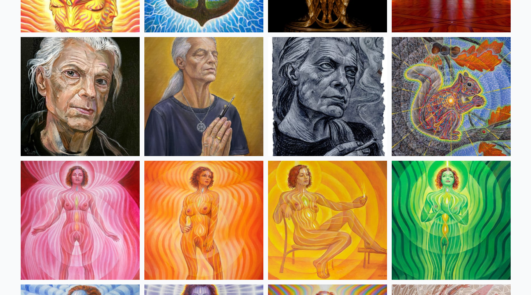
scroll to position [421, 0]
click at [201, 88] on img at bounding box center [203, 96] width 119 height 119
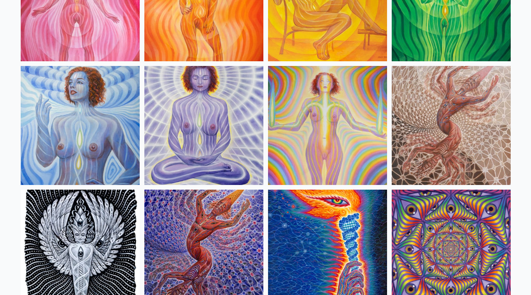
scroll to position [639, 0]
click at [449, 103] on img at bounding box center [451, 125] width 119 height 119
click at [192, 217] on img at bounding box center [203, 249] width 119 height 119
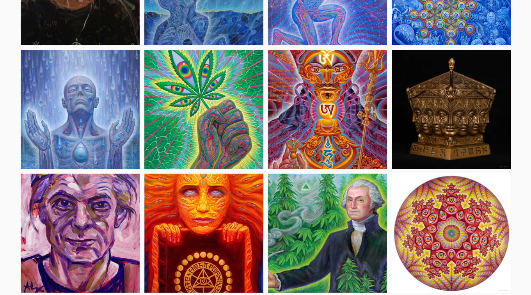
scroll to position [1157, 0]
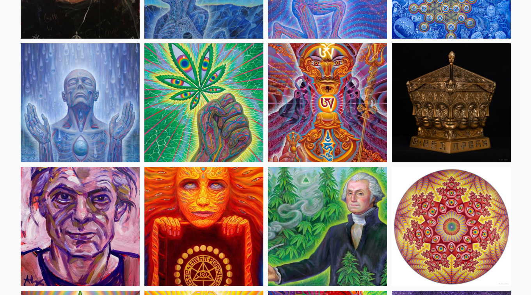
click at [332, 218] on img at bounding box center [327, 226] width 119 height 119
click at [189, 204] on img at bounding box center [203, 226] width 119 height 119
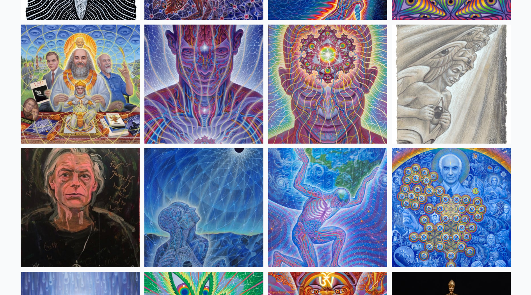
scroll to position [926, 0]
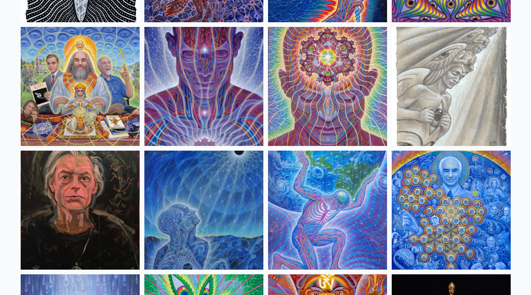
click at [418, 189] on img at bounding box center [451, 210] width 119 height 119
click at [442, 224] on img at bounding box center [451, 210] width 119 height 119
click at [197, 183] on img at bounding box center [203, 210] width 119 height 119
click at [109, 85] on img at bounding box center [80, 86] width 119 height 119
click at [442, 64] on img at bounding box center [451, 86] width 119 height 119
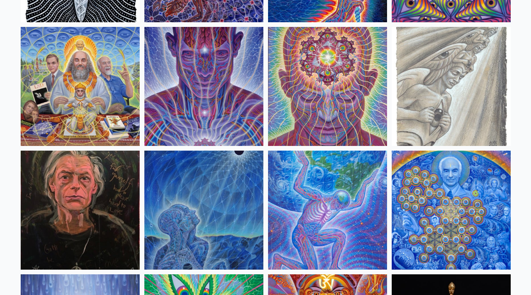
click at [222, 129] on img at bounding box center [203, 86] width 119 height 119
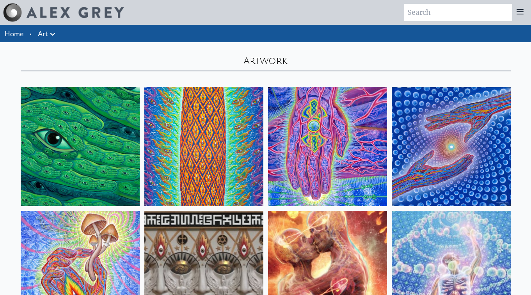
scroll to position [0, 0]
click at [96, 133] on img at bounding box center [80, 146] width 119 height 119
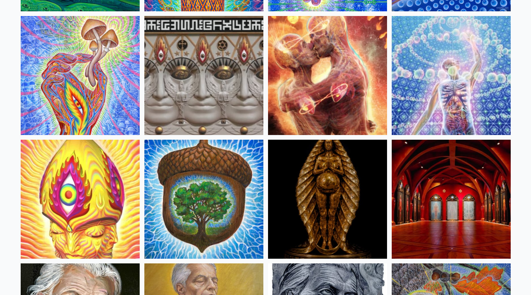
scroll to position [191, 0]
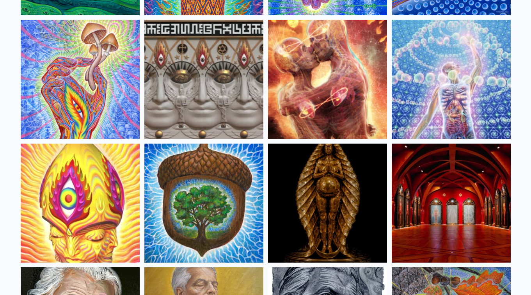
click at [216, 100] on img at bounding box center [203, 79] width 119 height 119
click at [348, 203] on img at bounding box center [327, 203] width 119 height 119
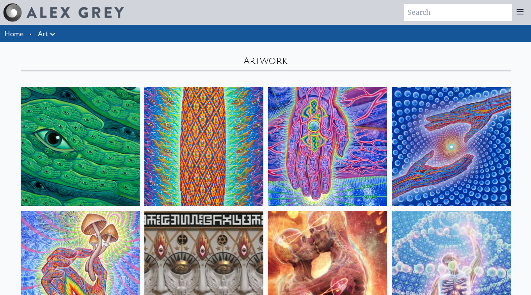
scroll to position [0, 0]
click at [39, 30] on link "Art" at bounding box center [43, 33] width 10 height 11
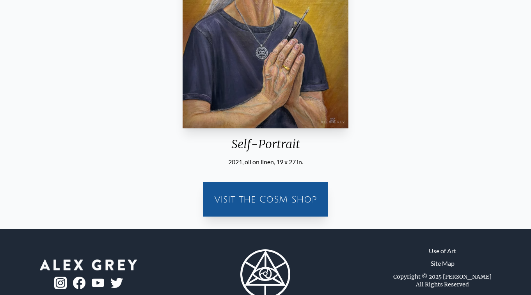
scroll to position [182, 0]
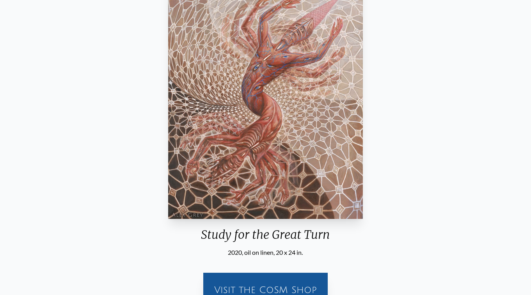
scroll to position [65, 0]
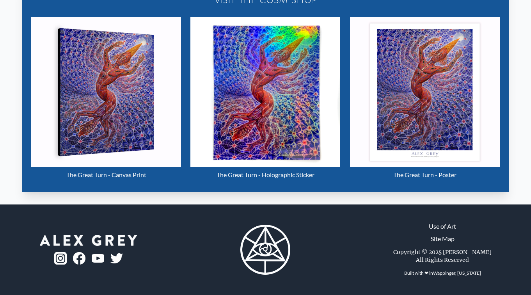
scroll to position [381, 0]
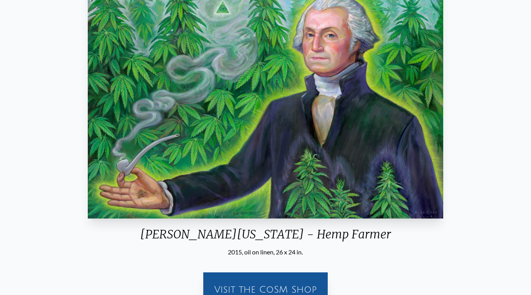
scroll to position [92, 0]
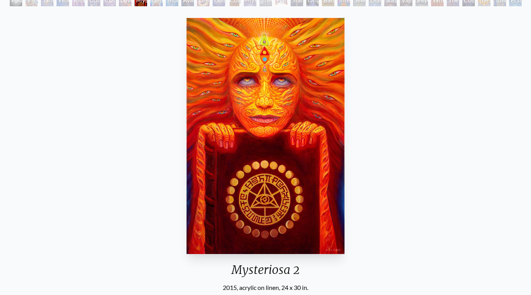
scroll to position [55, 0]
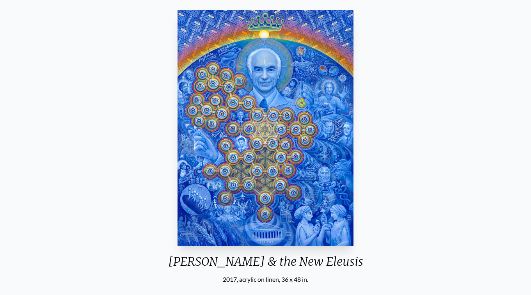
scroll to position [64, 0]
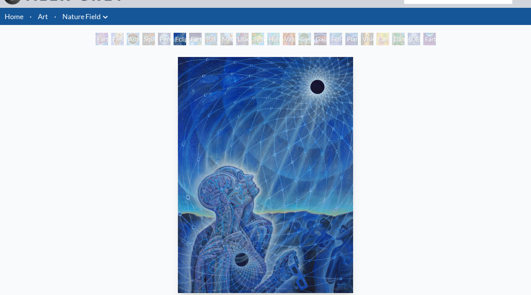
scroll to position [17, 0]
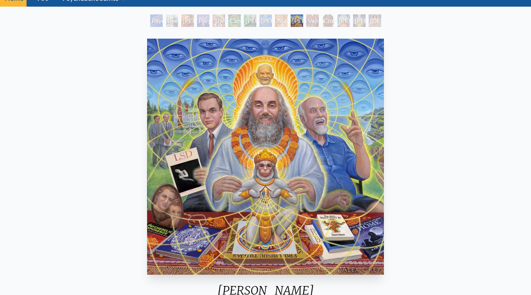
scroll to position [36, 0]
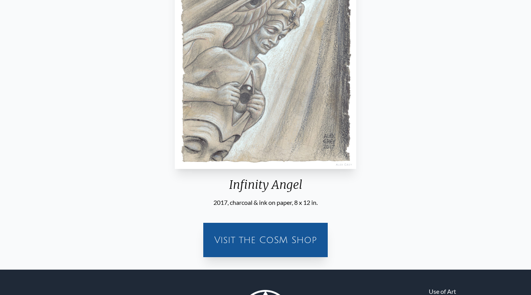
scroll to position [171, 0]
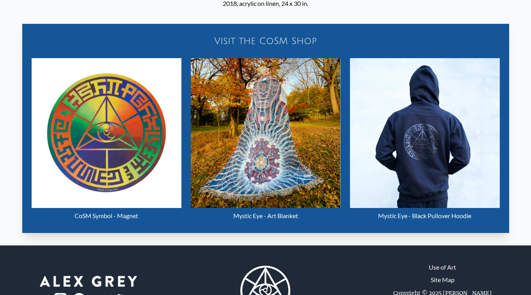
scroll to position [340, 0]
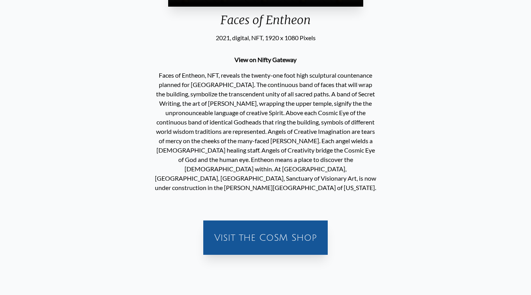
scroll to position [168, 0]
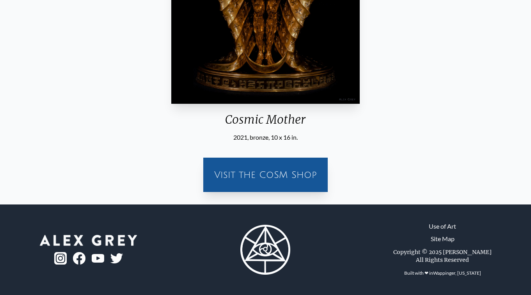
scroll to position [206, 0]
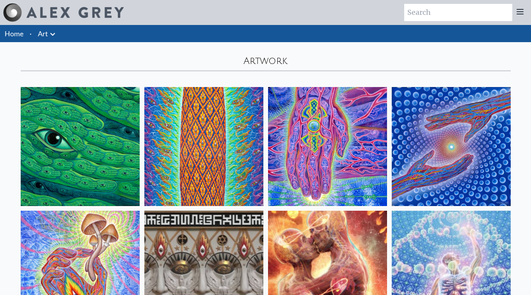
click at [522, 11] on icon at bounding box center [519, 11] width 9 height 9
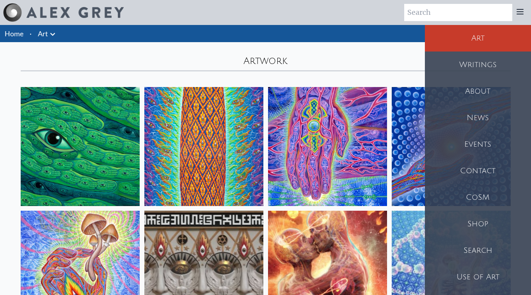
click at [483, 198] on div "CoSM" at bounding box center [478, 197] width 106 height 27
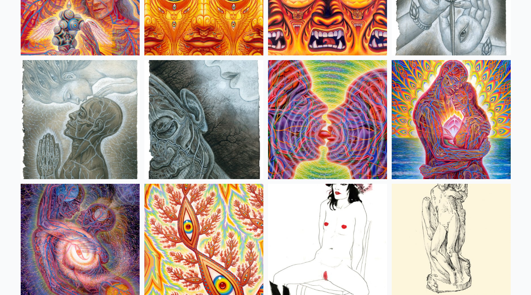
scroll to position [2503, 0]
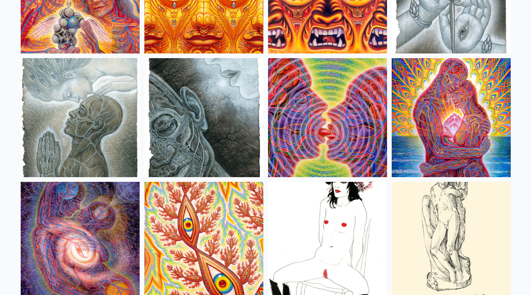
click at [104, 116] on img at bounding box center [80, 117] width 119 height 119
click at [350, 233] on img at bounding box center [327, 241] width 119 height 119
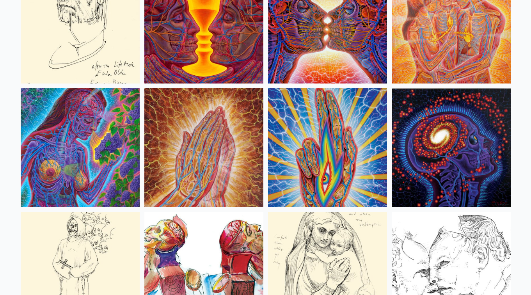
scroll to position [2844, 0]
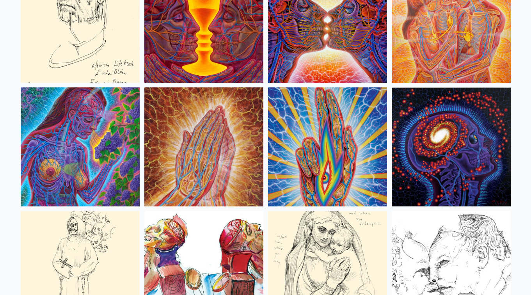
click at [469, 153] on img at bounding box center [451, 146] width 119 height 119
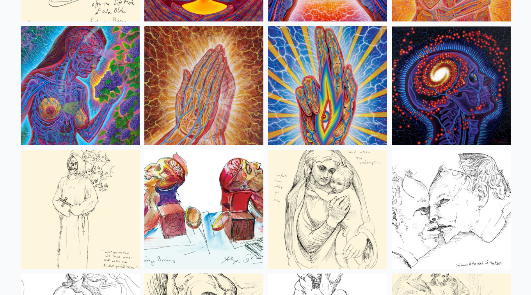
scroll to position [2951, 0]
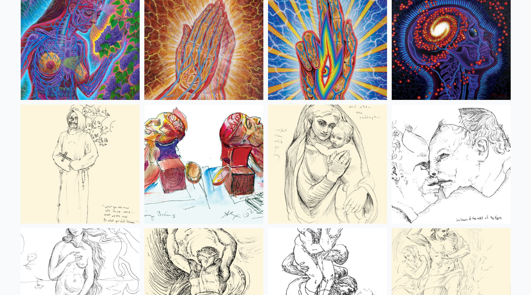
click at [39, 162] on img at bounding box center [80, 164] width 119 height 119
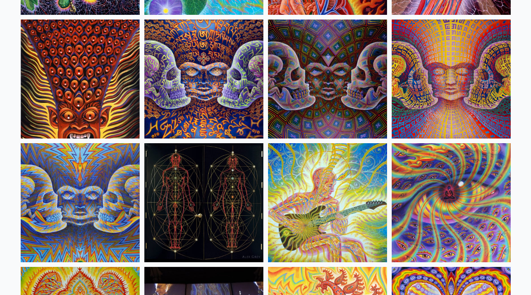
scroll to position [4027, 0]
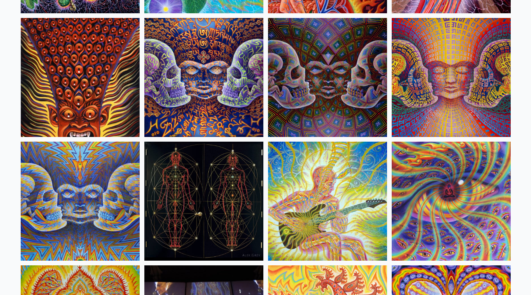
click at [450, 195] on img at bounding box center [451, 201] width 119 height 119
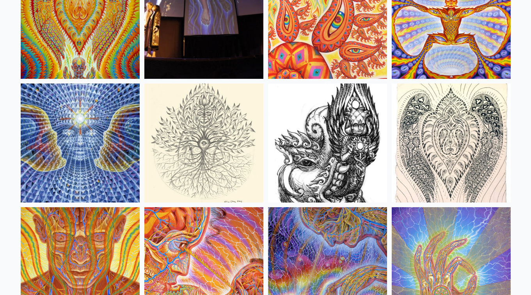
scroll to position [4333, 0]
click at [216, 132] on img at bounding box center [203, 142] width 119 height 119
click at [78, 147] on img at bounding box center [80, 142] width 119 height 119
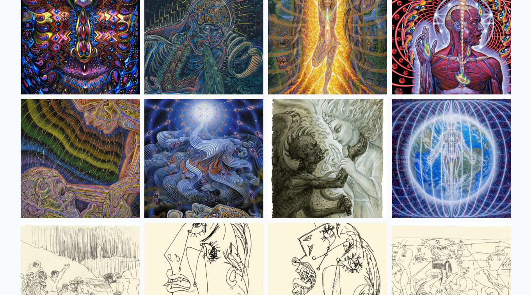
scroll to position [4942, 0]
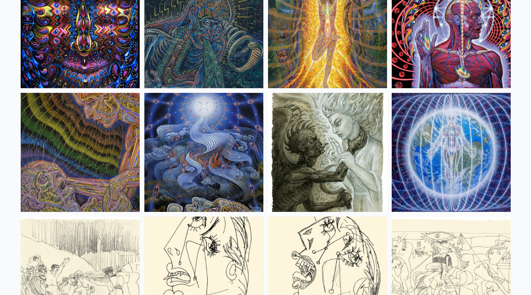
click at [332, 135] on img at bounding box center [327, 152] width 119 height 119
click at [464, 150] on img at bounding box center [451, 152] width 119 height 119
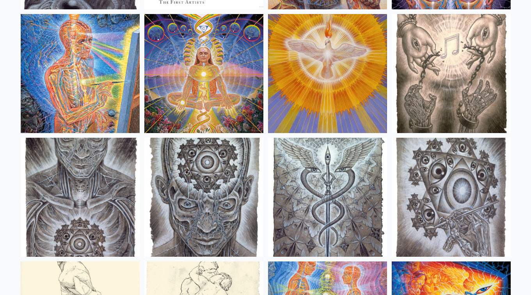
scroll to position [5763, 0]
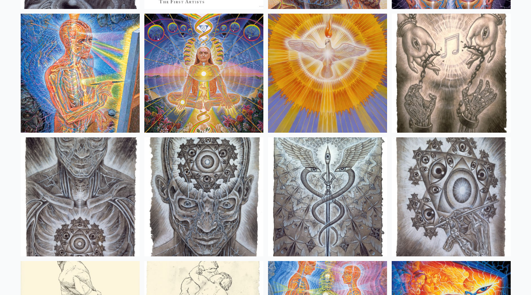
click at [216, 188] on img at bounding box center [203, 196] width 119 height 119
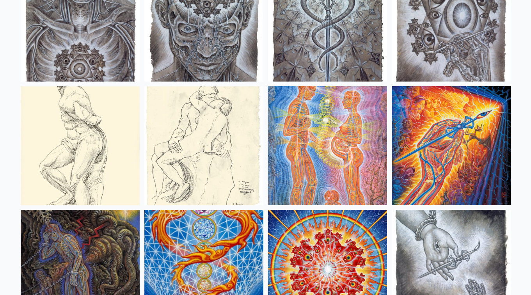
scroll to position [5939, 0]
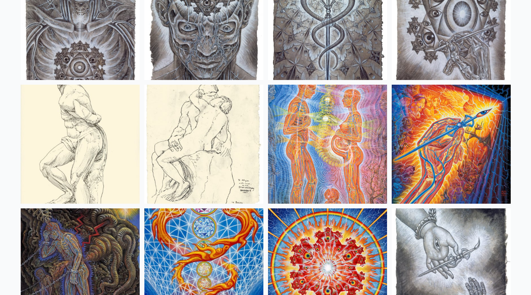
click at [343, 138] on img at bounding box center [327, 144] width 119 height 119
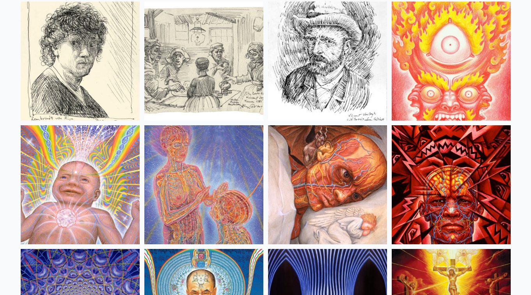
scroll to position [6642, 0]
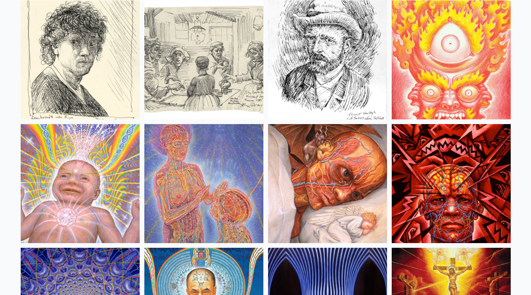
click at [101, 190] on img at bounding box center [80, 183] width 119 height 119
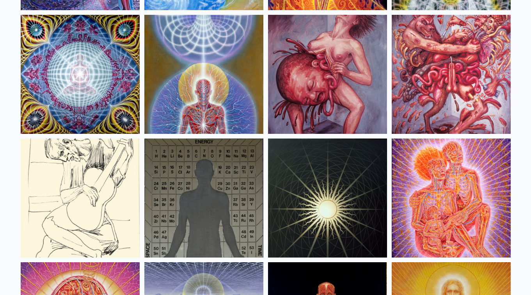
scroll to position [7995, 0]
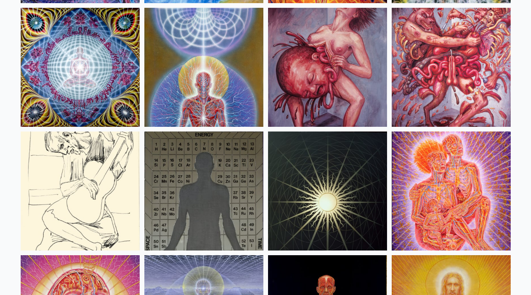
click at [345, 89] on img at bounding box center [327, 67] width 119 height 119
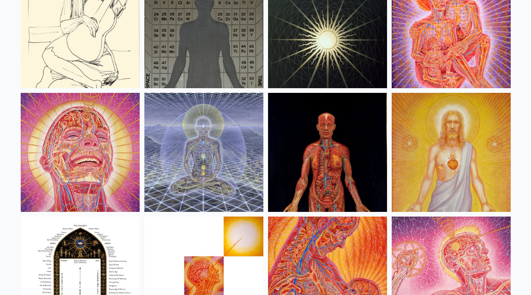
scroll to position [8159, 0]
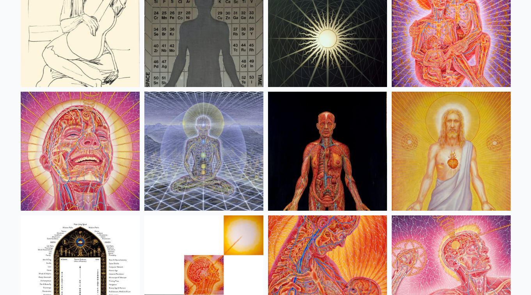
click at [219, 187] on img at bounding box center [203, 151] width 119 height 119
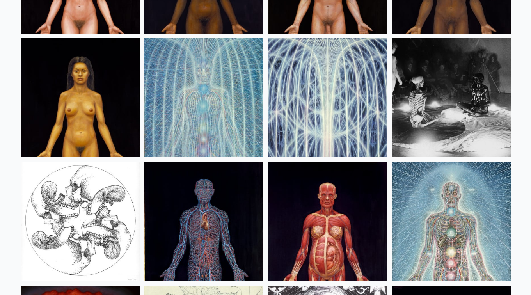
scroll to position [9448, 0]
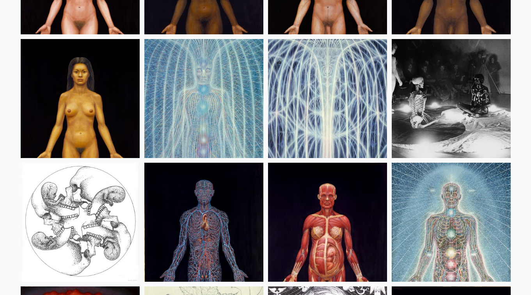
click at [327, 117] on img at bounding box center [327, 98] width 119 height 119
click at [451, 103] on img at bounding box center [451, 98] width 119 height 119
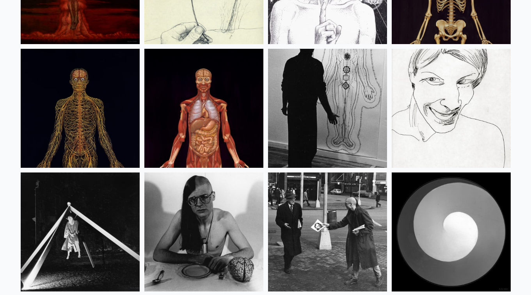
scroll to position [9827, 0]
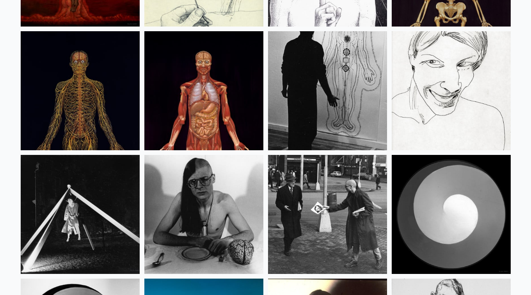
click at [204, 211] on img at bounding box center [203, 214] width 119 height 119
click at [342, 222] on img at bounding box center [327, 214] width 119 height 119
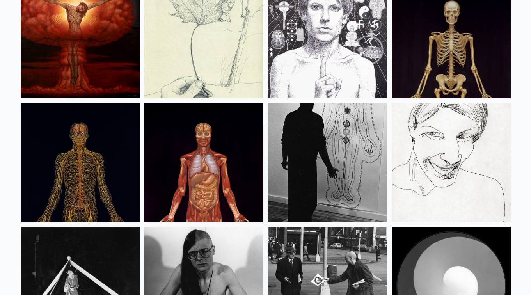
scroll to position [9756, 0]
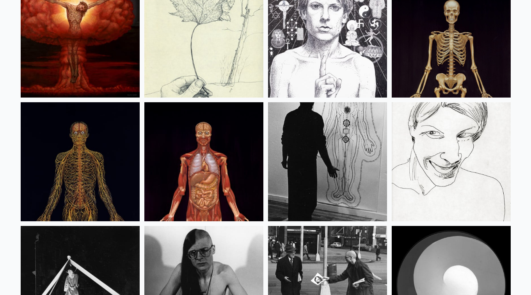
click at [319, 128] on img at bounding box center [327, 161] width 119 height 119
click at [82, 148] on img at bounding box center [80, 161] width 119 height 119
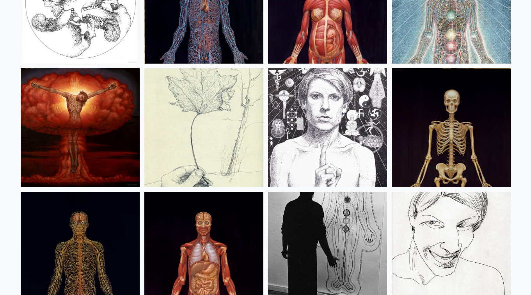
scroll to position [9666, 0]
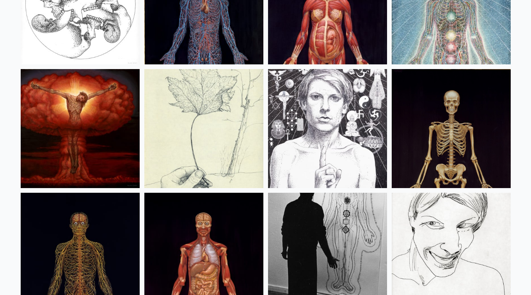
click at [347, 139] on img at bounding box center [327, 128] width 119 height 119
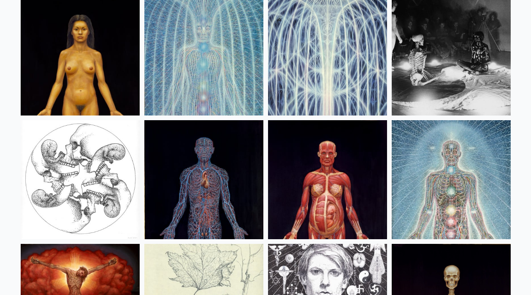
scroll to position [9490, 0]
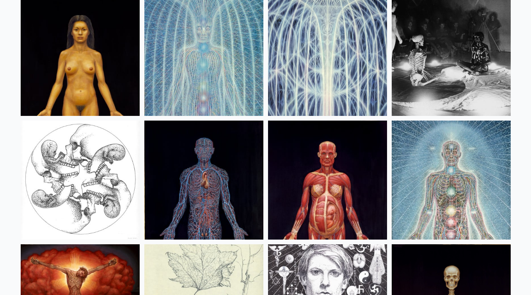
click at [320, 193] on img at bounding box center [327, 180] width 119 height 119
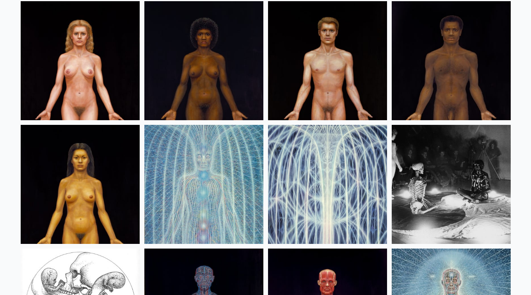
scroll to position [9361, 0]
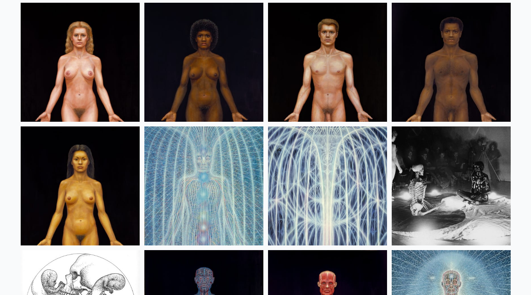
click at [76, 204] on img at bounding box center [80, 185] width 119 height 119
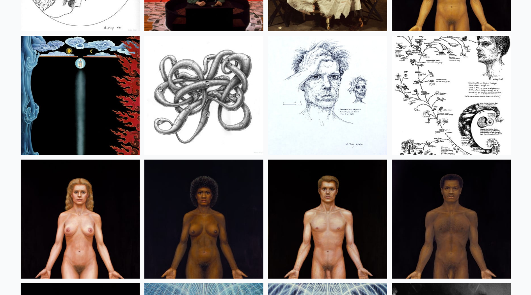
scroll to position [9205, 0]
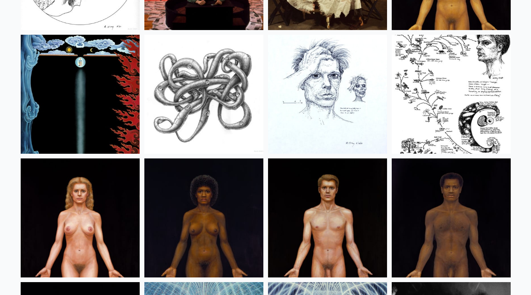
click at [211, 205] on img at bounding box center [203, 217] width 119 height 119
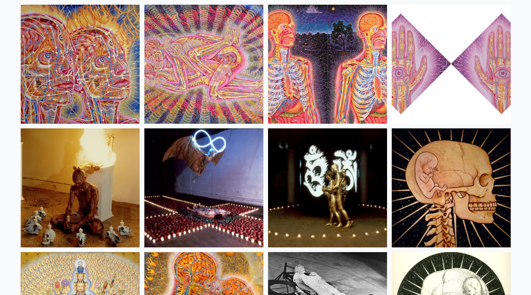
scroll to position [8736, 0]
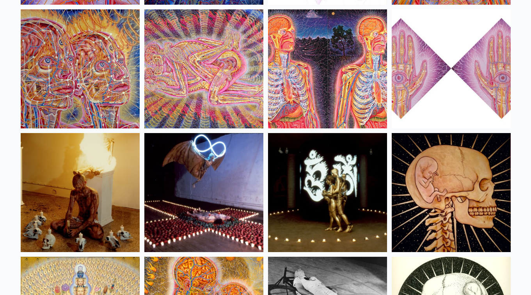
click at [73, 194] on img at bounding box center [80, 192] width 119 height 119
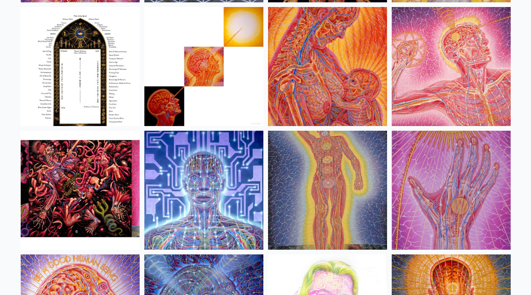
scroll to position [8366, 0]
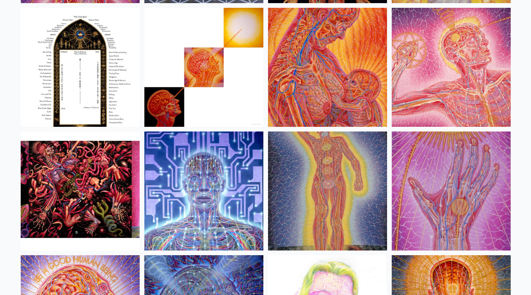
click at [203, 201] on img at bounding box center [203, 190] width 119 height 119
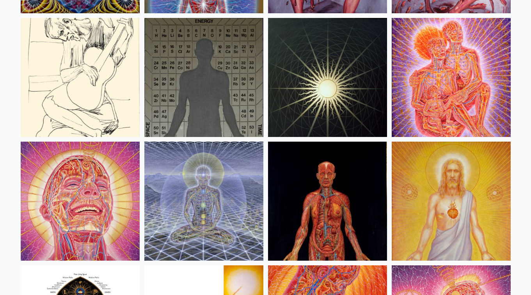
scroll to position [8104, 0]
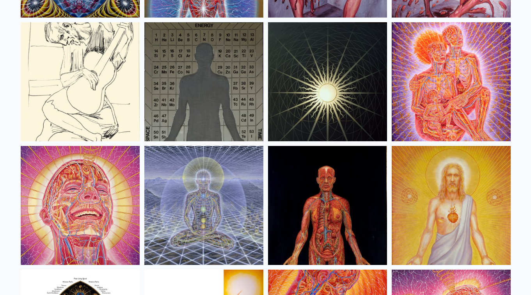
click at [92, 188] on img at bounding box center [80, 205] width 119 height 119
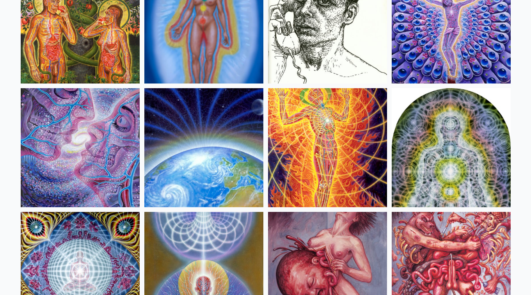
scroll to position [7793, 0]
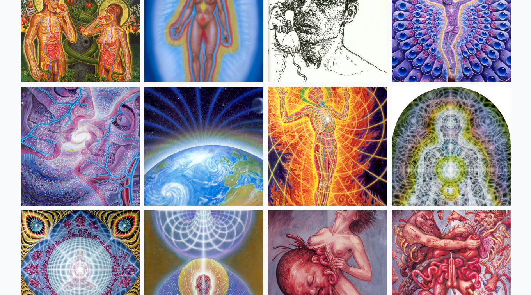
click at [470, 120] on img at bounding box center [451, 146] width 119 height 119
click at [229, 135] on img at bounding box center [203, 146] width 119 height 119
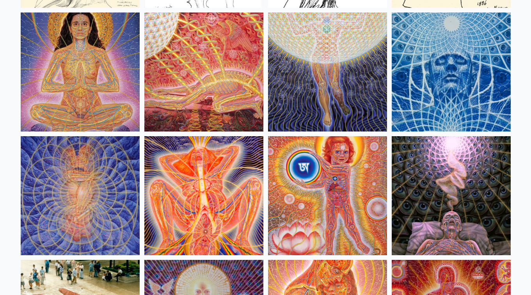
scroll to position [7249, 0]
click at [223, 173] on img at bounding box center [203, 195] width 119 height 119
click at [337, 194] on img at bounding box center [327, 195] width 119 height 119
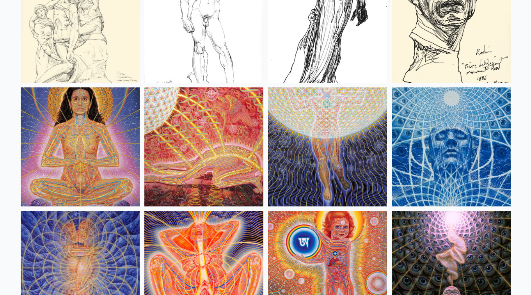
scroll to position [7167, 0]
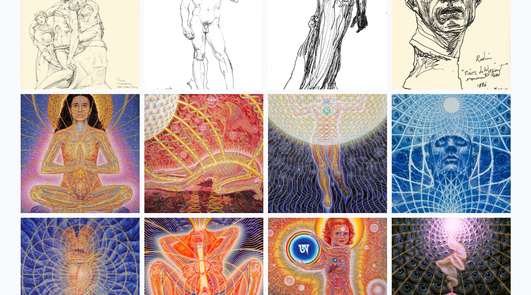
click at [441, 163] on img at bounding box center [451, 153] width 119 height 119
click at [198, 134] on img at bounding box center [203, 153] width 119 height 119
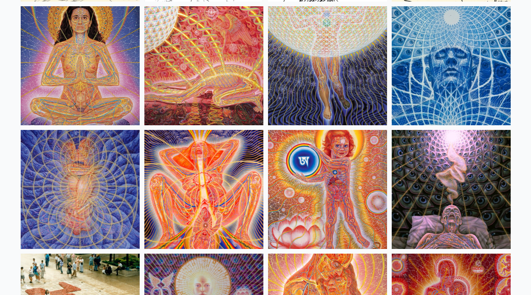
scroll to position [7256, 0]
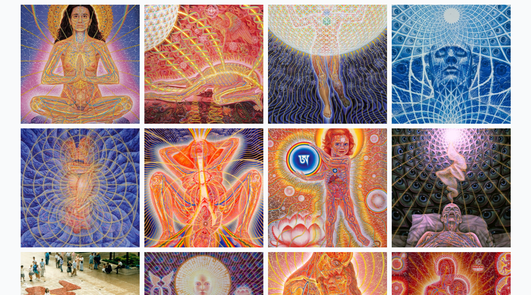
click at [113, 194] on img at bounding box center [80, 187] width 119 height 119
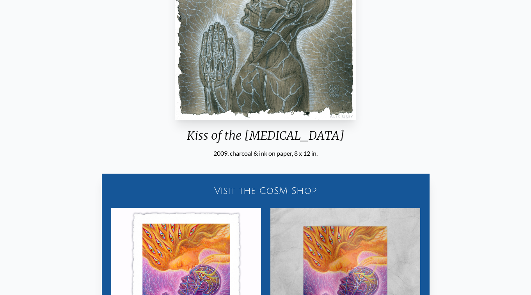
scroll to position [220, 0]
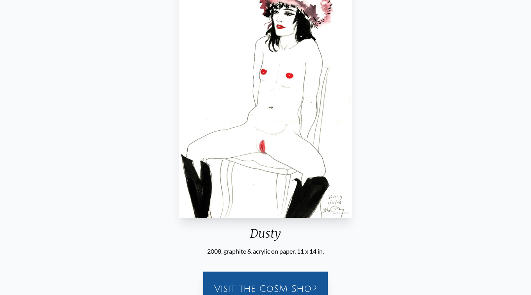
scroll to position [122, 0]
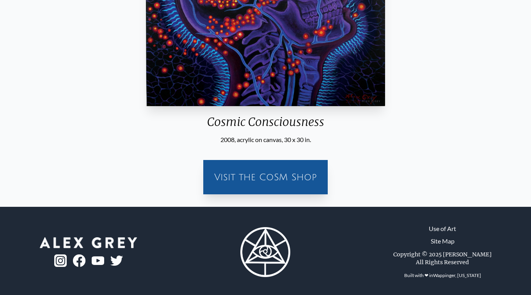
scroll to position [205, 0]
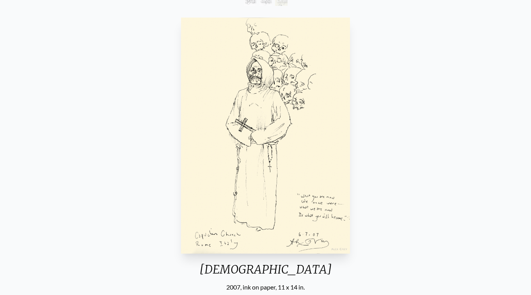
scroll to position [88, 0]
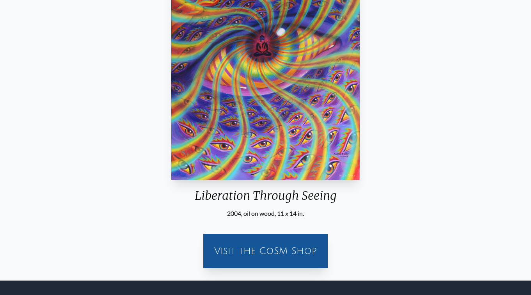
scroll to position [131, 0]
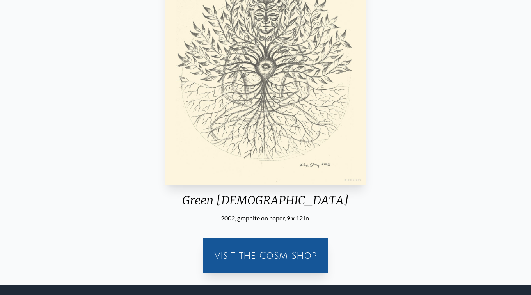
scroll to position [157, 0]
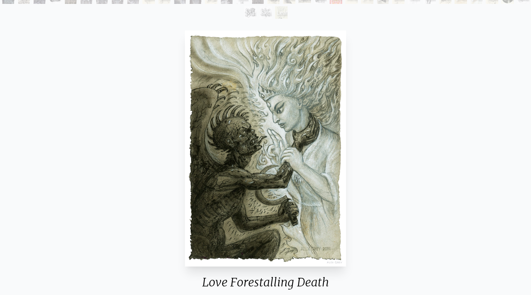
scroll to position [73, 0]
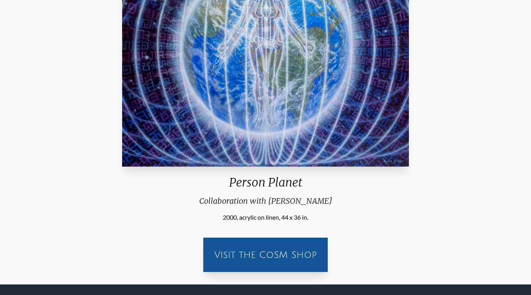
scroll to position [144, 0]
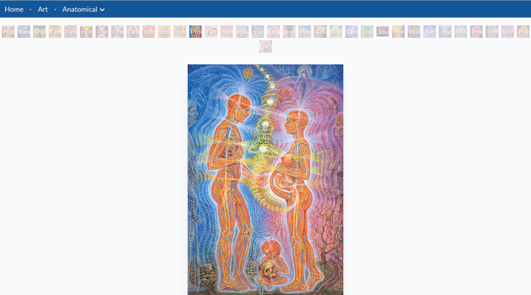
scroll to position [16, 0]
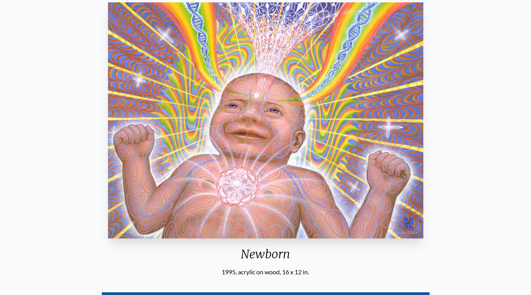
scroll to position [70, 0]
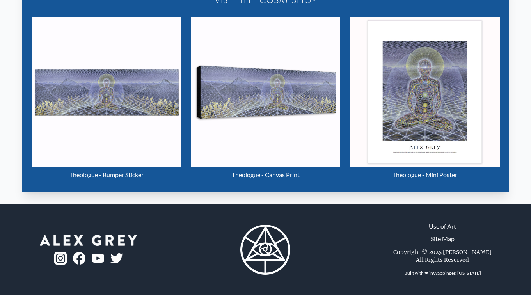
scroll to position [462, 0]
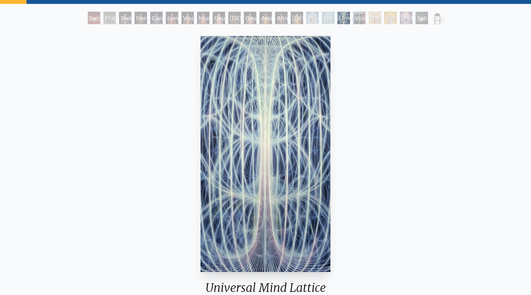
scroll to position [33, 0]
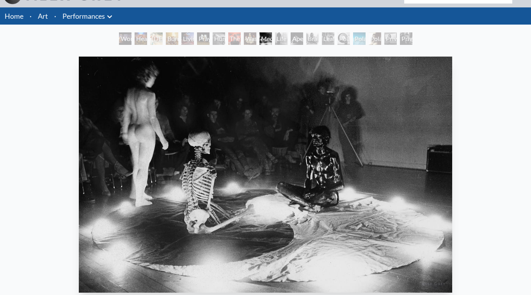
scroll to position [18, 0]
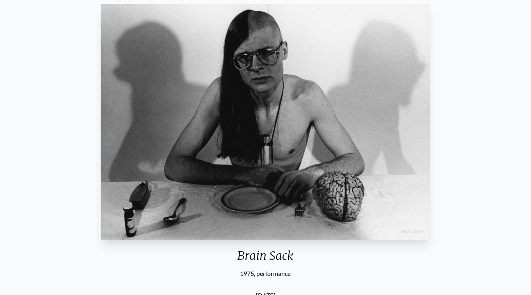
scroll to position [70, 0]
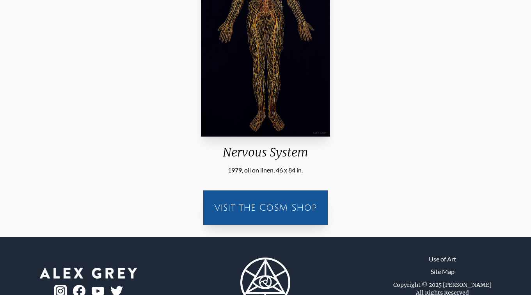
scroll to position [174, 0]
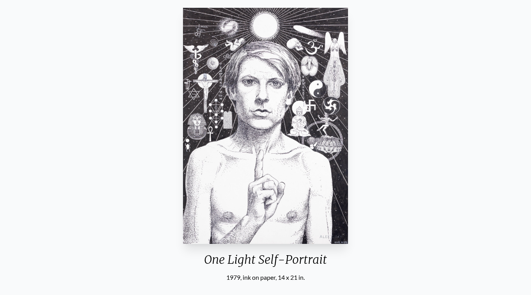
scroll to position [61, 0]
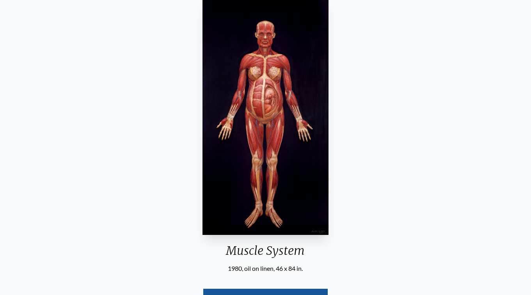
scroll to position [92, 0]
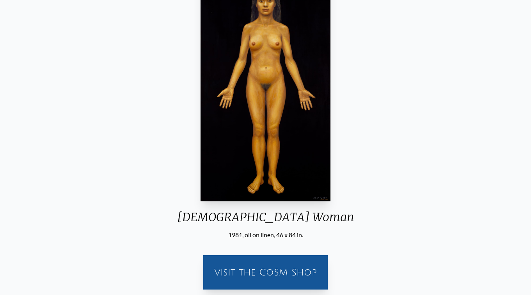
scroll to position [110, 0]
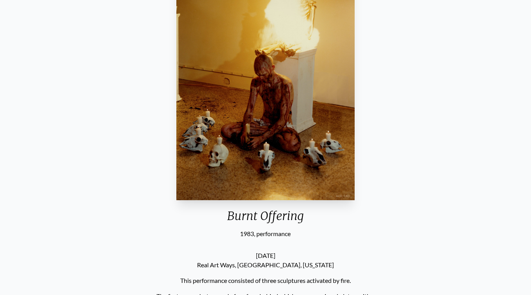
scroll to position [110, 0]
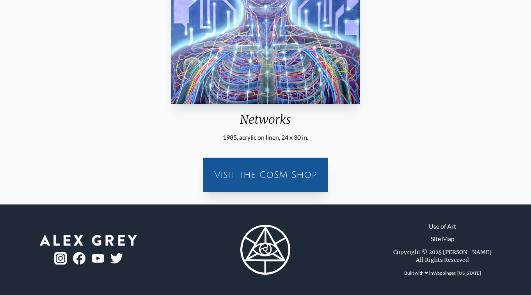
scroll to position [221, 0]
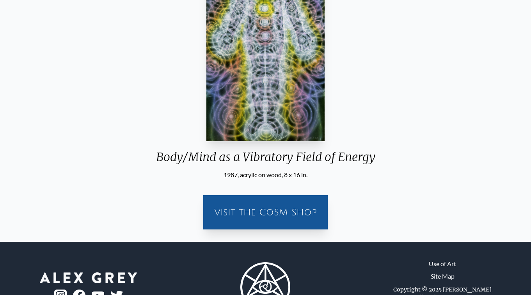
scroll to position [174, 0]
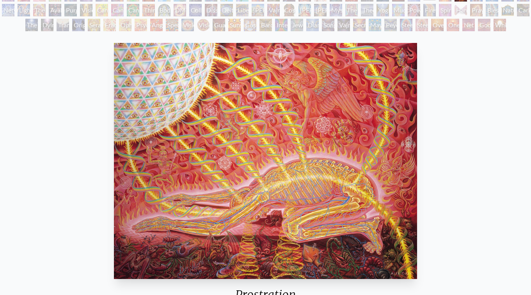
scroll to position [94, 0]
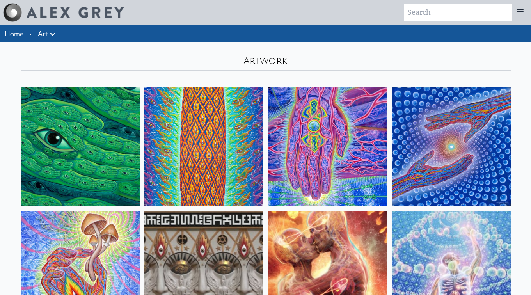
scroll to position [7256, 0]
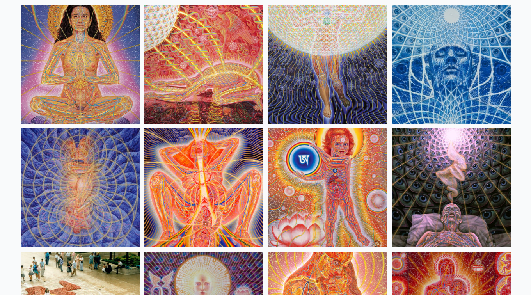
click at [425, 173] on img at bounding box center [451, 187] width 119 height 119
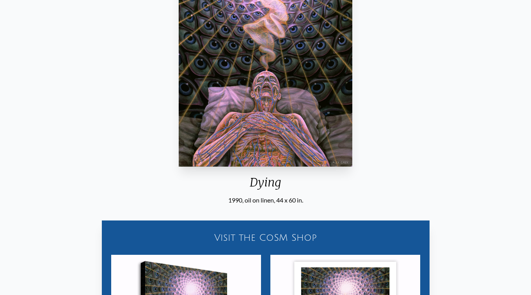
scroll to position [194, 0]
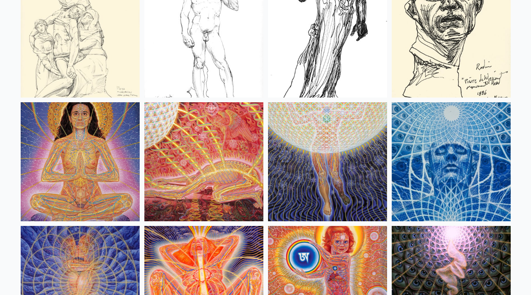
scroll to position [7156, 0]
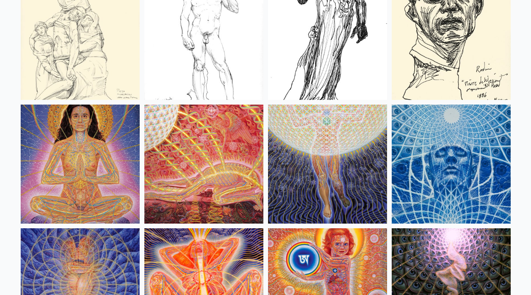
click at [332, 141] on img at bounding box center [327, 164] width 119 height 119
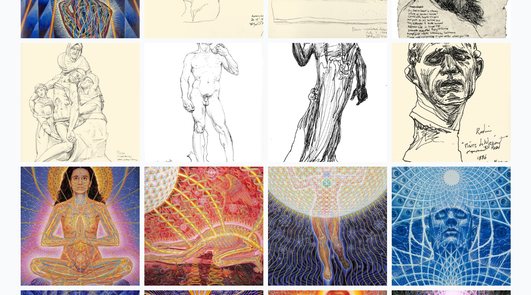
scroll to position [7093, 0]
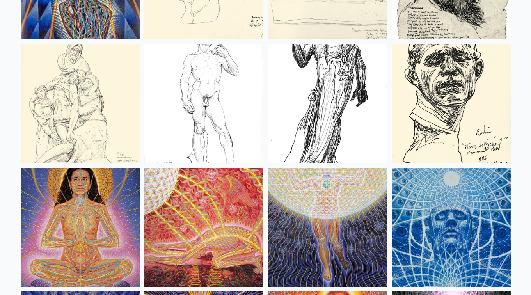
click at [89, 202] on img at bounding box center [80, 227] width 119 height 119
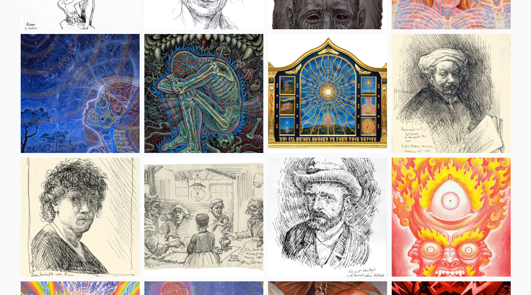
scroll to position [6485, 0]
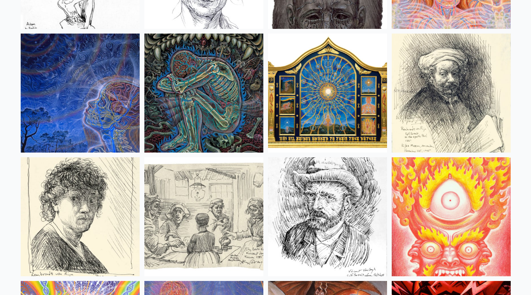
click at [108, 76] on img at bounding box center [80, 93] width 119 height 119
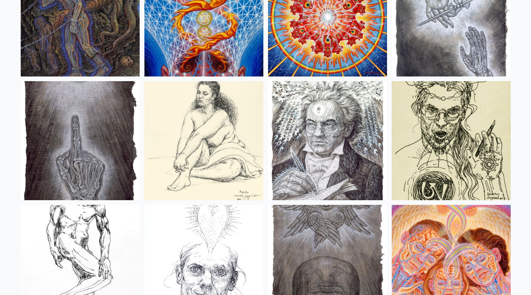
scroll to position [6193, 0]
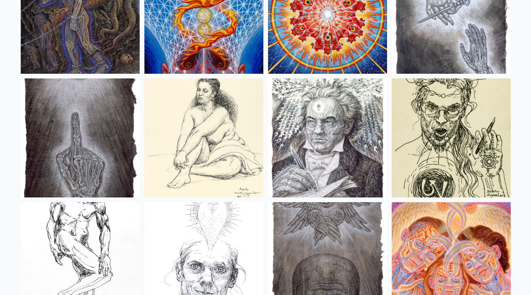
click at [108, 123] on img at bounding box center [80, 137] width 119 height 119
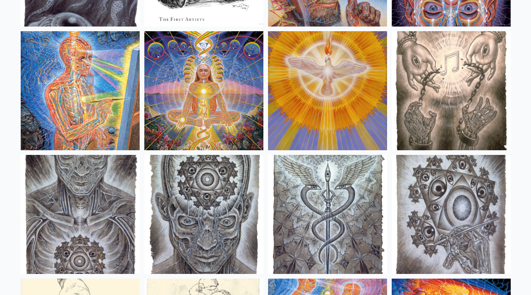
scroll to position [5741, 0]
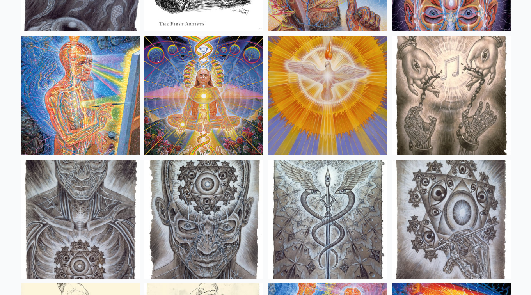
click at [441, 225] on img at bounding box center [451, 219] width 119 height 119
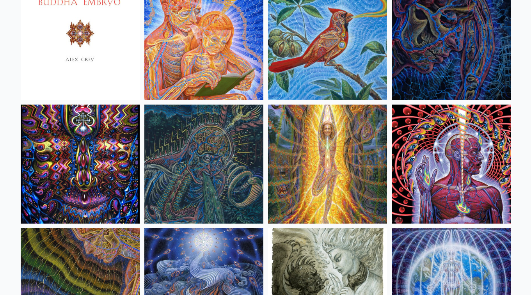
scroll to position [4805, 0]
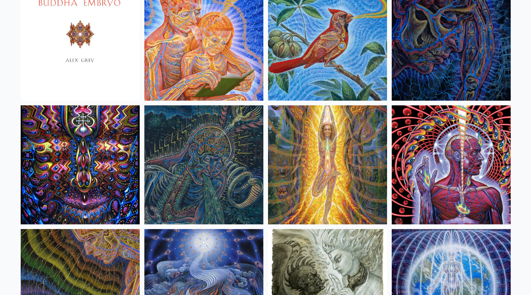
click at [204, 146] on img at bounding box center [203, 164] width 119 height 119
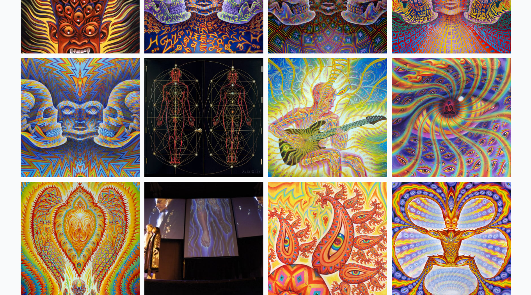
scroll to position [4110, 0]
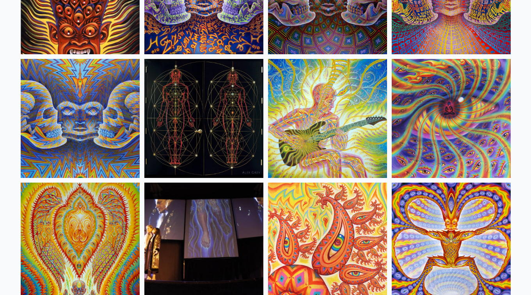
click at [311, 104] on img at bounding box center [327, 118] width 119 height 119
click at [221, 124] on img at bounding box center [203, 118] width 119 height 119
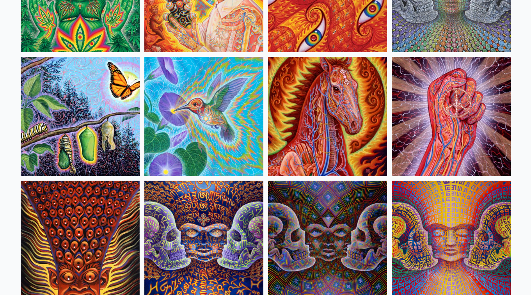
scroll to position [3864, 0]
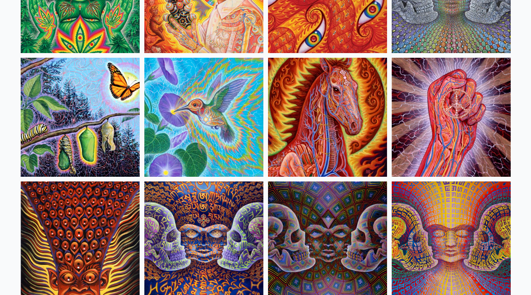
click at [318, 136] on img at bounding box center [327, 117] width 119 height 119
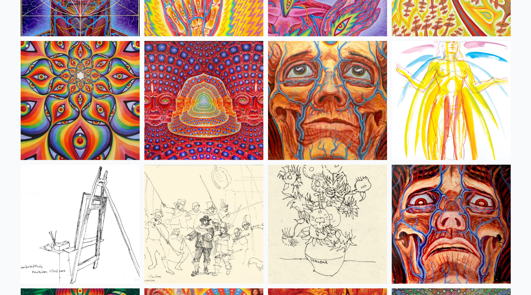
scroll to position [3509, 0]
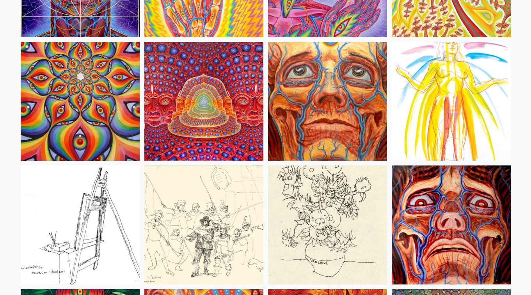
click at [460, 103] on img at bounding box center [451, 101] width 119 height 119
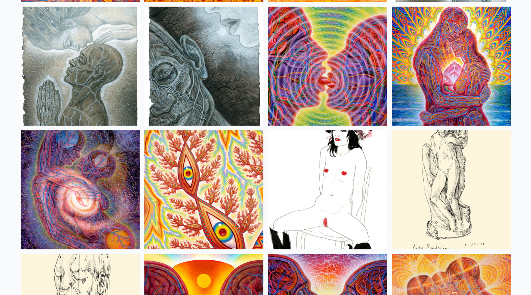
scroll to position [2528, 0]
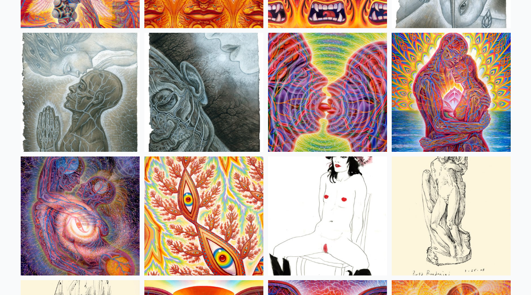
click at [85, 219] on img at bounding box center [80, 215] width 119 height 119
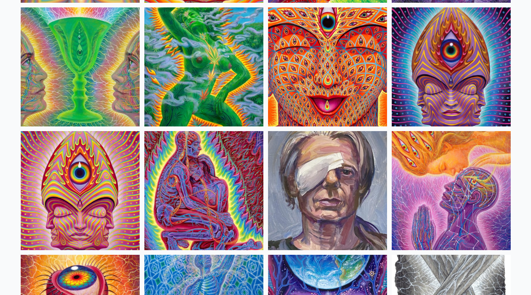
scroll to position [1562, 0]
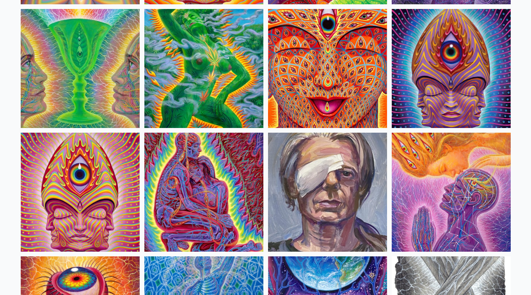
click at [94, 205] on img at bounding box center [80, 192] width 119 height 119
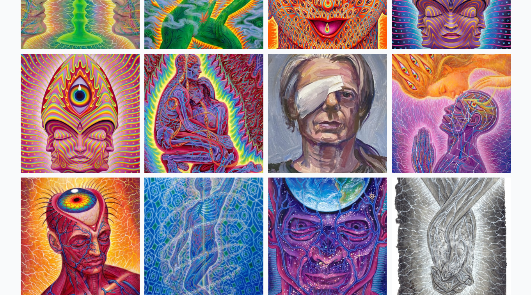
scroll to position [1651, 0]
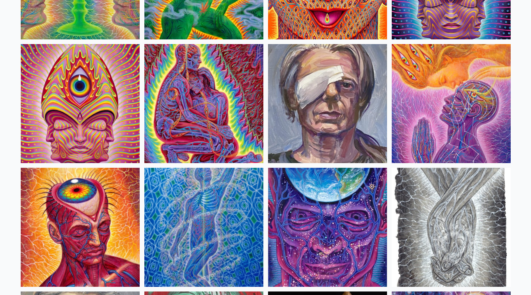
click at [94, 204] on img at bounding box center [80, 227] width 119 height 119
click at [202, 236] on img at bounding box center [203, 227] width 119 height 119
click at [472, 92] on img at bounding box center [451, 103] width 119 height 119
click at [433, 219] on img at bounding box center [451, 227] width 119 height 119
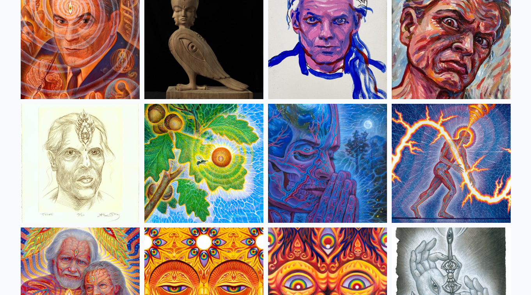
scroll to position [2216, 0]
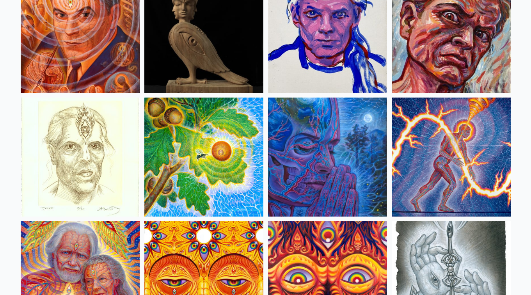
click at [220, 43] on img at bounding box center [203, 33] width 119 height 119
click at [208, 144] on img at bounding box center [203, 157] width 119 height 119
click at [457, 140] on img at bounding box center [451, 157] width 119 height 119
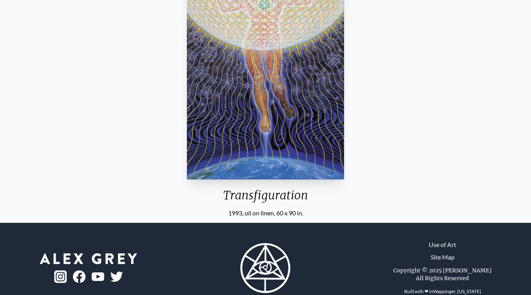
scroll to position [131, 0]
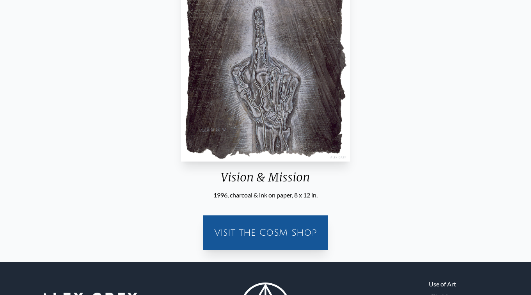
scroll to position [181, 0]
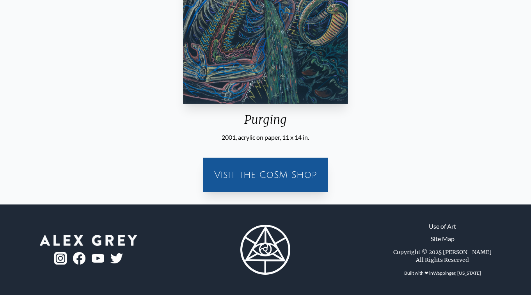
scroll to position [206, 0]
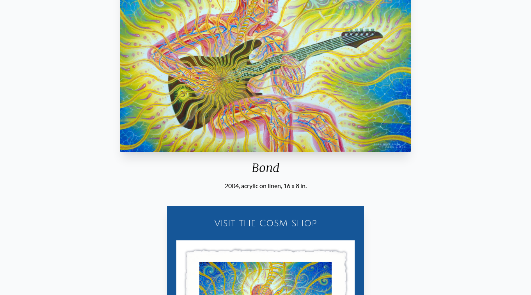
scroll to position [177, 0]
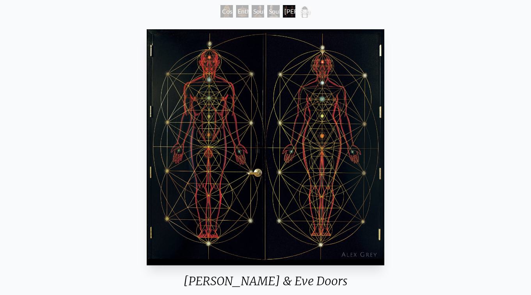
scroll to position [44, 0]
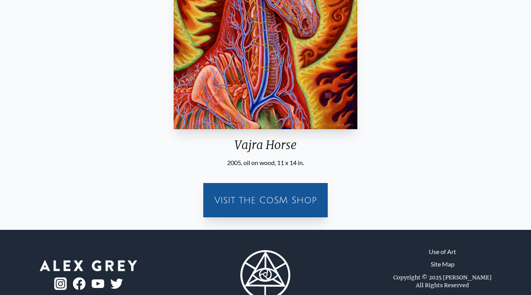
scroll to position [188, 0]
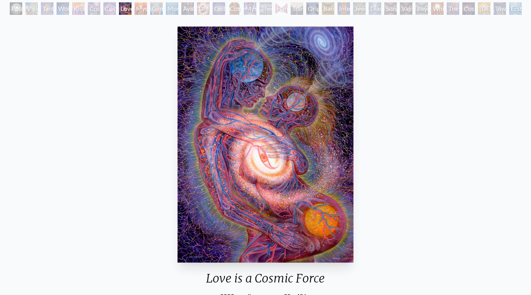
scroll to position [37, 0]
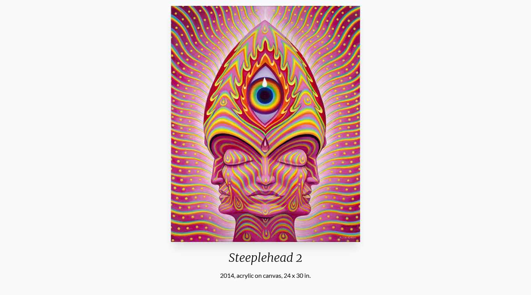
scroll to position [70, 0]
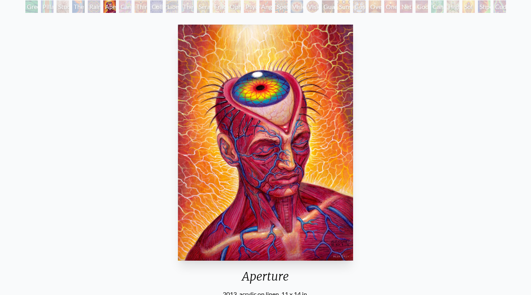
scroll to position [43, 0]
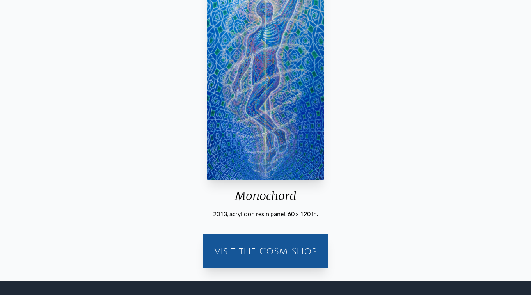
scroll to position [130, 0]
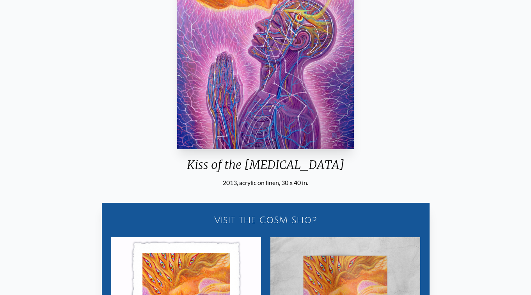
scroll to position [163, 0]
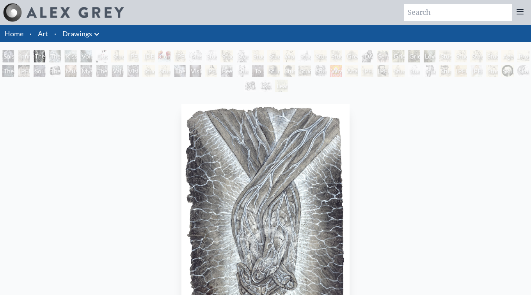
click at [48, 35] on li "Art" at bounding box center [43, 33] width 16 height 17
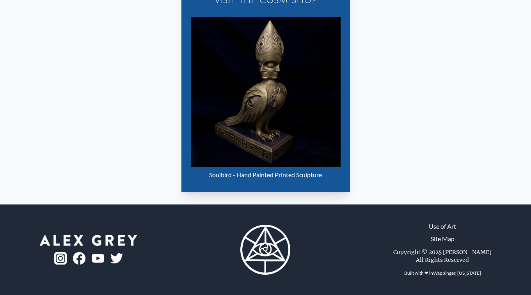
scroll to position [381, 0]
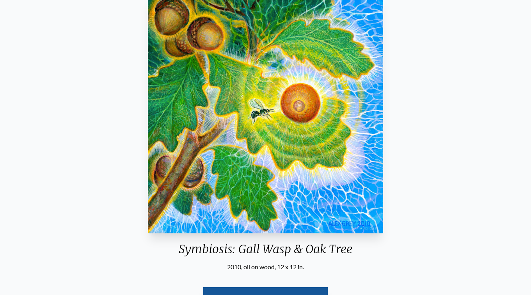
scroll to position [76, 0]
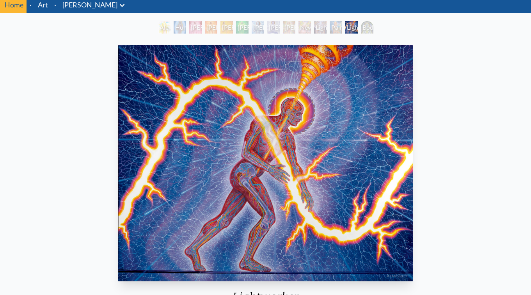
scroll to position [28, 0]
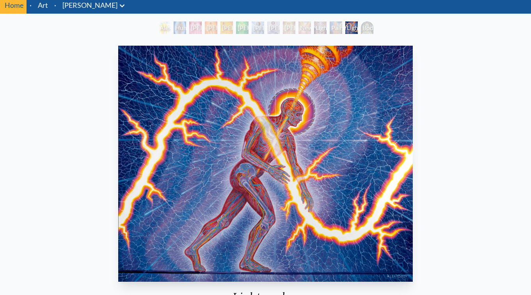
click at [89, 7] on link "[PERSON_NAME]" at bounding box center [89, 5] width 55 height 11
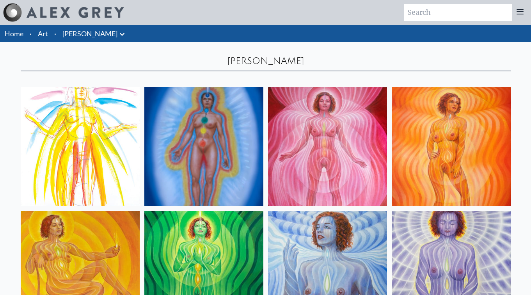
click at [520, 10] on icon at bounding box center [519, 11] width 9 height 9
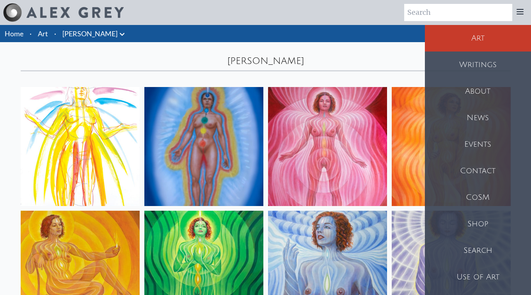
click at [495, 277] on div "Use of Art" at bounding box center [478, 277] width 106 height 27
